Goal: Task Accomplishment & Management: Complete application form

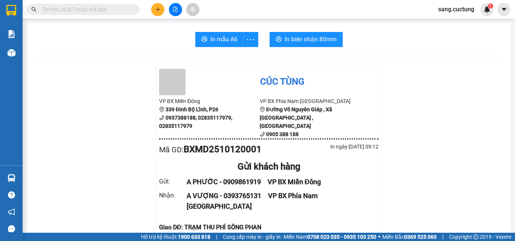
click at [152, 11] on button at bounding box center [157, 9] width 13 height 13
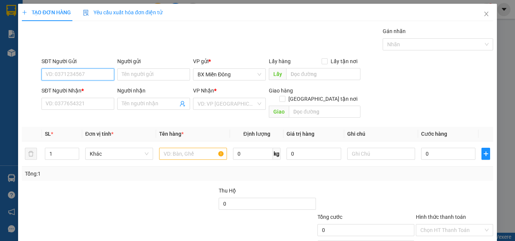
click at [91, 70] on input "SĐT Người Gửi" at bounding box center [77, 75] width 73 height 12
type input "0989481232"
click at [92, 92] on div "0989481232 - TRUNG" at bounding box center [77, 90] width 63 height 8
type input "TRUNG"
type input "0905664409"
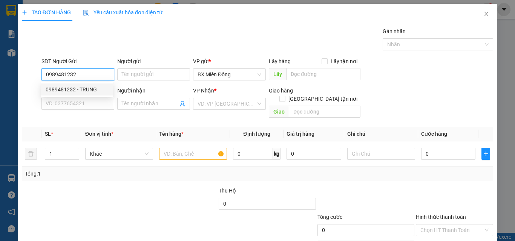
type input "TRUNG"
type input "60.000"
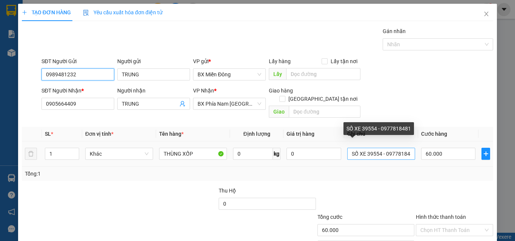
type input "0989481232"
click at [377, 148] on input "SỐ XE 39554 - 0977818481" at bounding box center [381, 154] width 68 height 12
click at [403, 148] on input "SỐ XE68013 - 0977818481" at bounding box center [381, 154] width 68 height 12
click at [404, 148] on input "SỐ XE68013 - 0977881" at bounding box center [381, 154] width 68 height 12
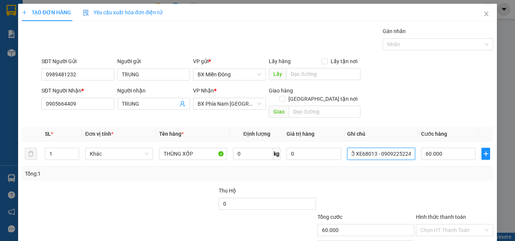
type input "SỐ XE68013 - 0909225224"
click at [316, 174] on div "Transit Pickup Surcharge Ids Transit Deliver Surcharge Ids Transit Deliver Surc…" at bounding box center [257, 149] width 471 height 245
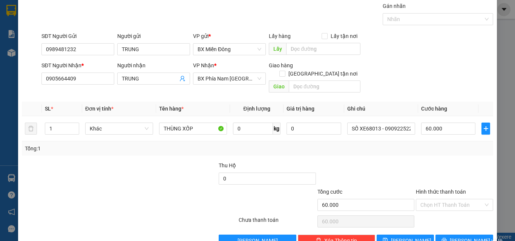
scroll to position [37, 0]
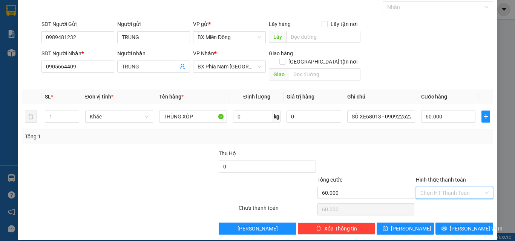
click at [441, 188] on input "Hình thức thanh toán" at bounding box center [451, 193] width 63 height 11
click at [441, 200] on div "Tại văn phòng" at bounding box center [449, 200] width 67 height 8
type input "0"
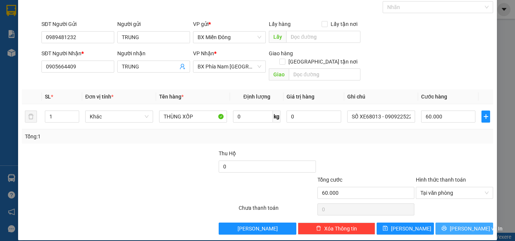
click at [446, 226] on icon "printer" at bounding box center [443, 228] width 5 height 5
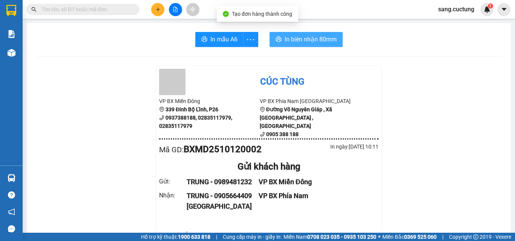
click at [284, 38] on span "In biên nhận 80mm" at bounding box center [310, 39] width 52 height 9
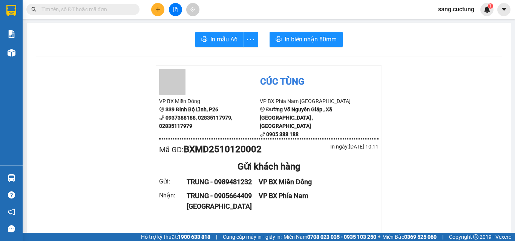
scroll to position [75, 0]
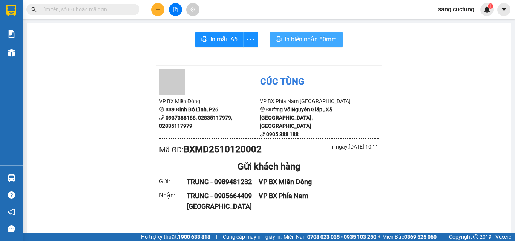
click at [288, 46] on button "In biên nhận 80mm" at bounding box center [305, 39] width 73 height 15
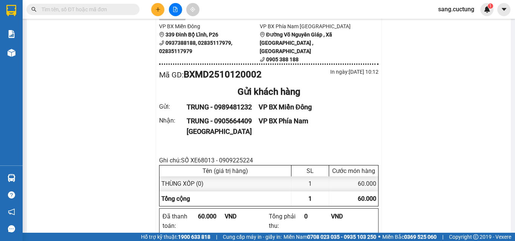
scroll to position [75, 0]
